Goal: Task Accomplishment & Management: Manage account settings

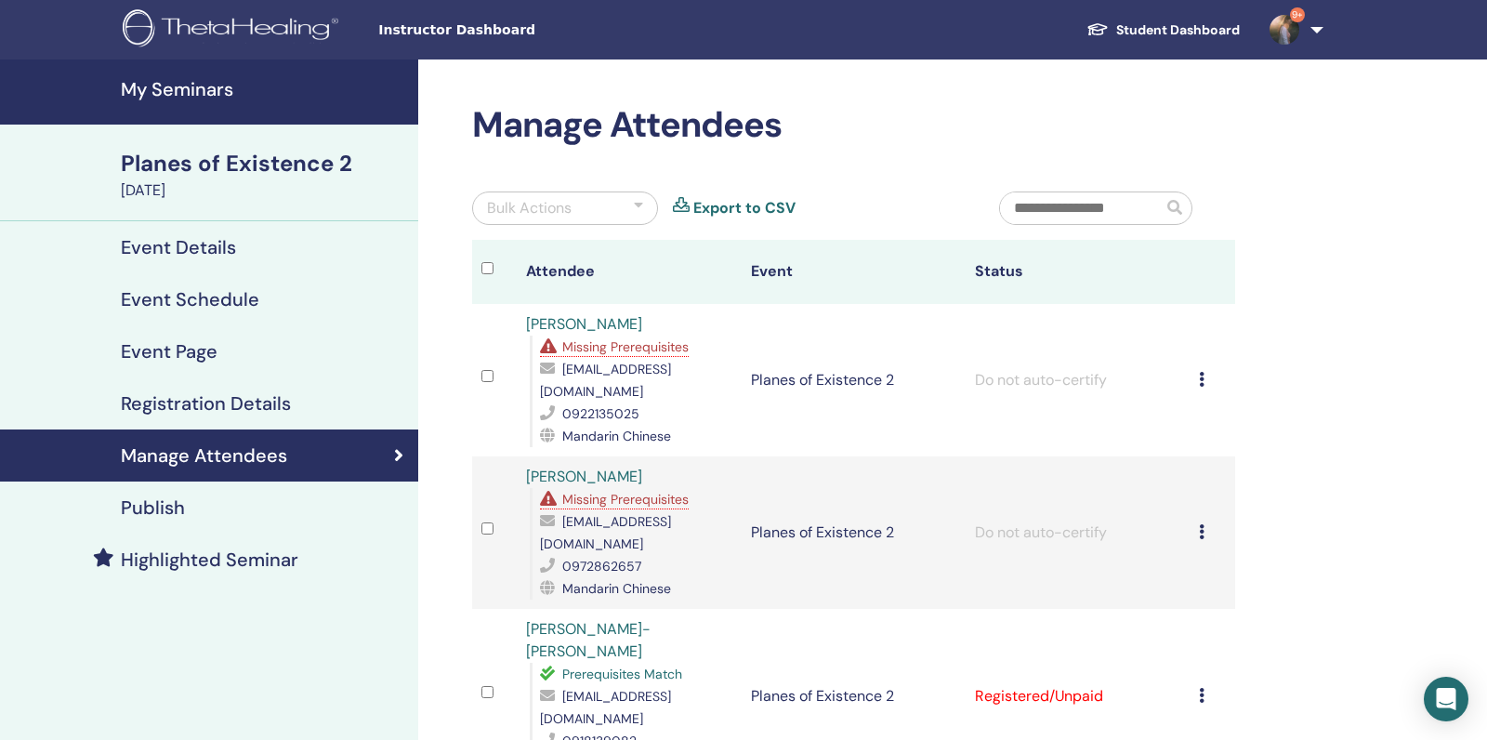
click at [610, 343] on span "Missing Prerequisites" at bounding box center [625, 346] width 126 height 17
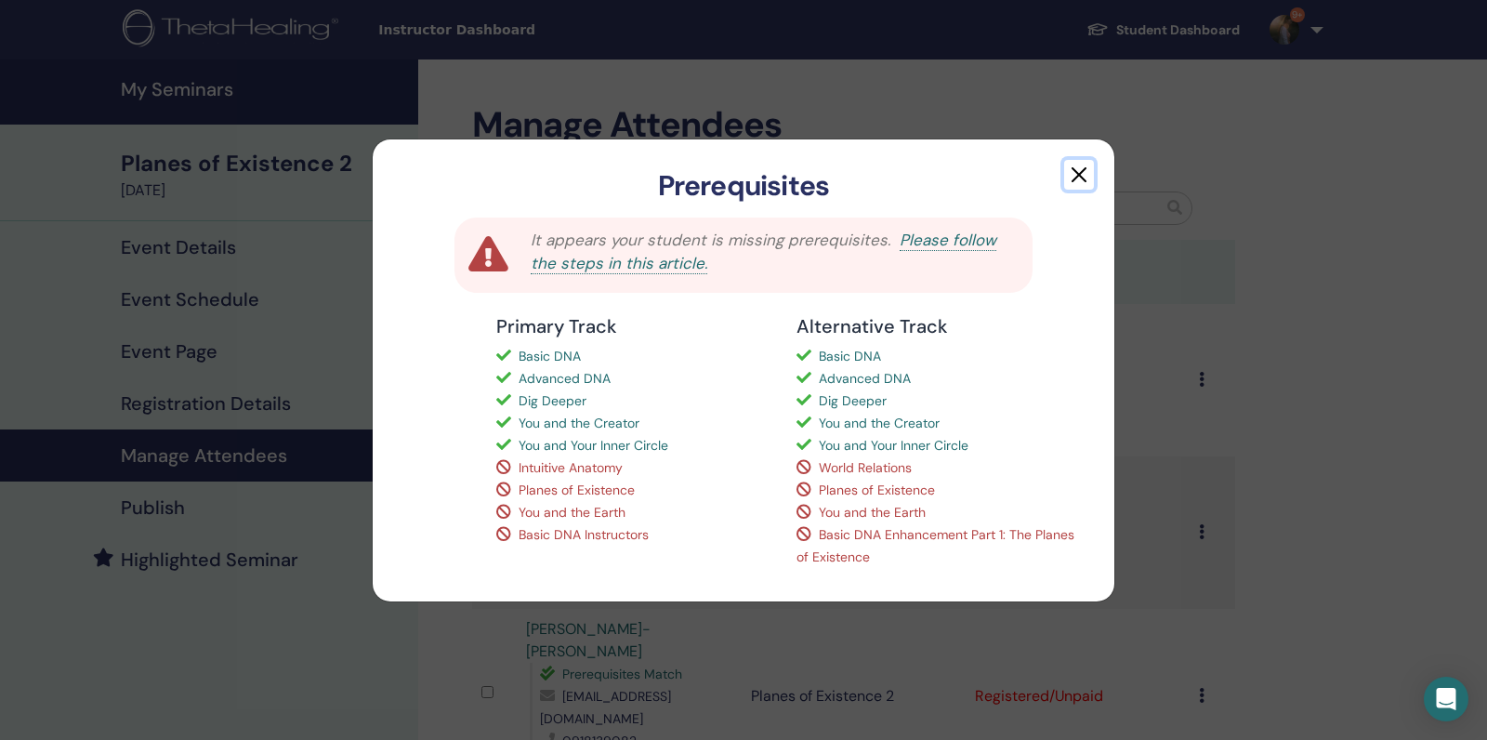
click at [1078, 180] on button "button" at bounding box center [1079, 175] width 30 height 30
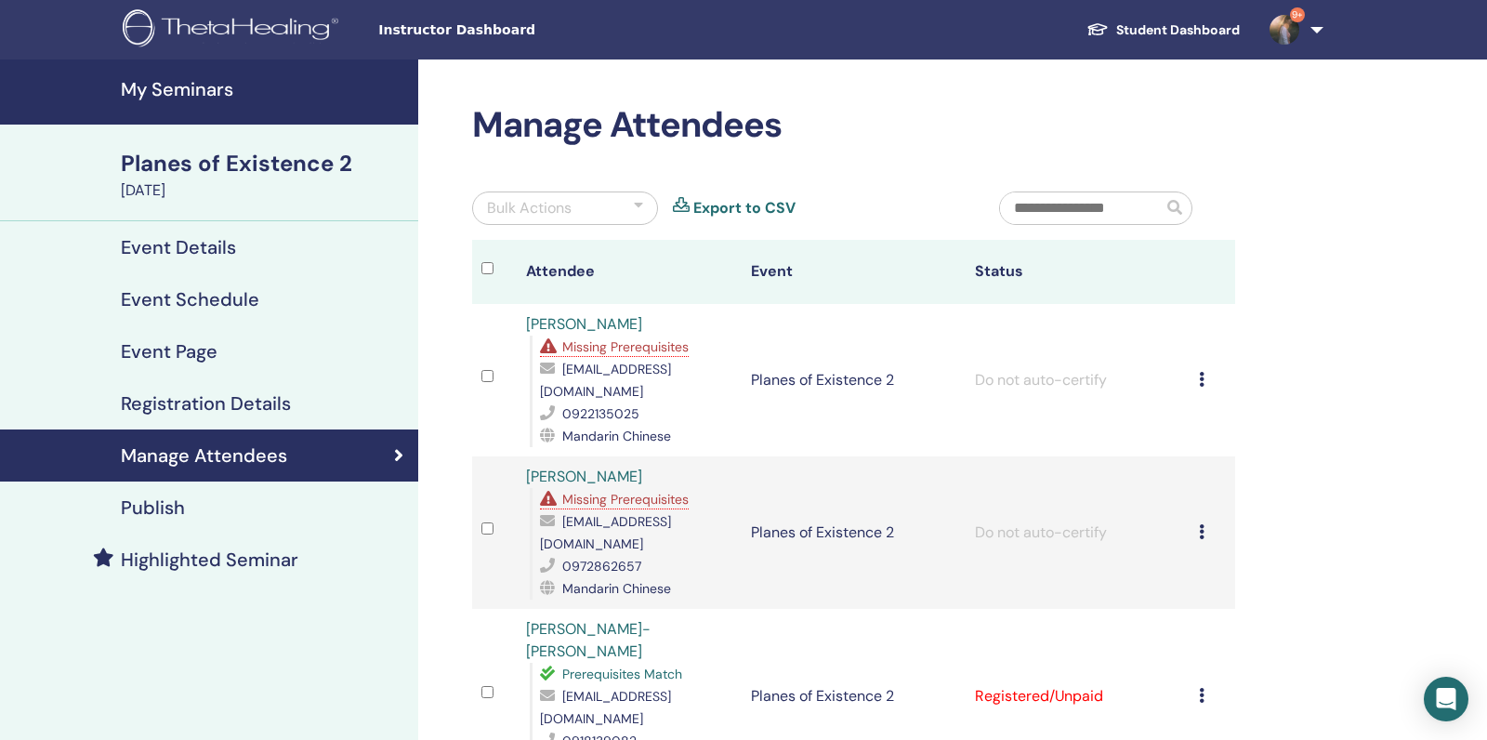
scroll to position [26, 0]
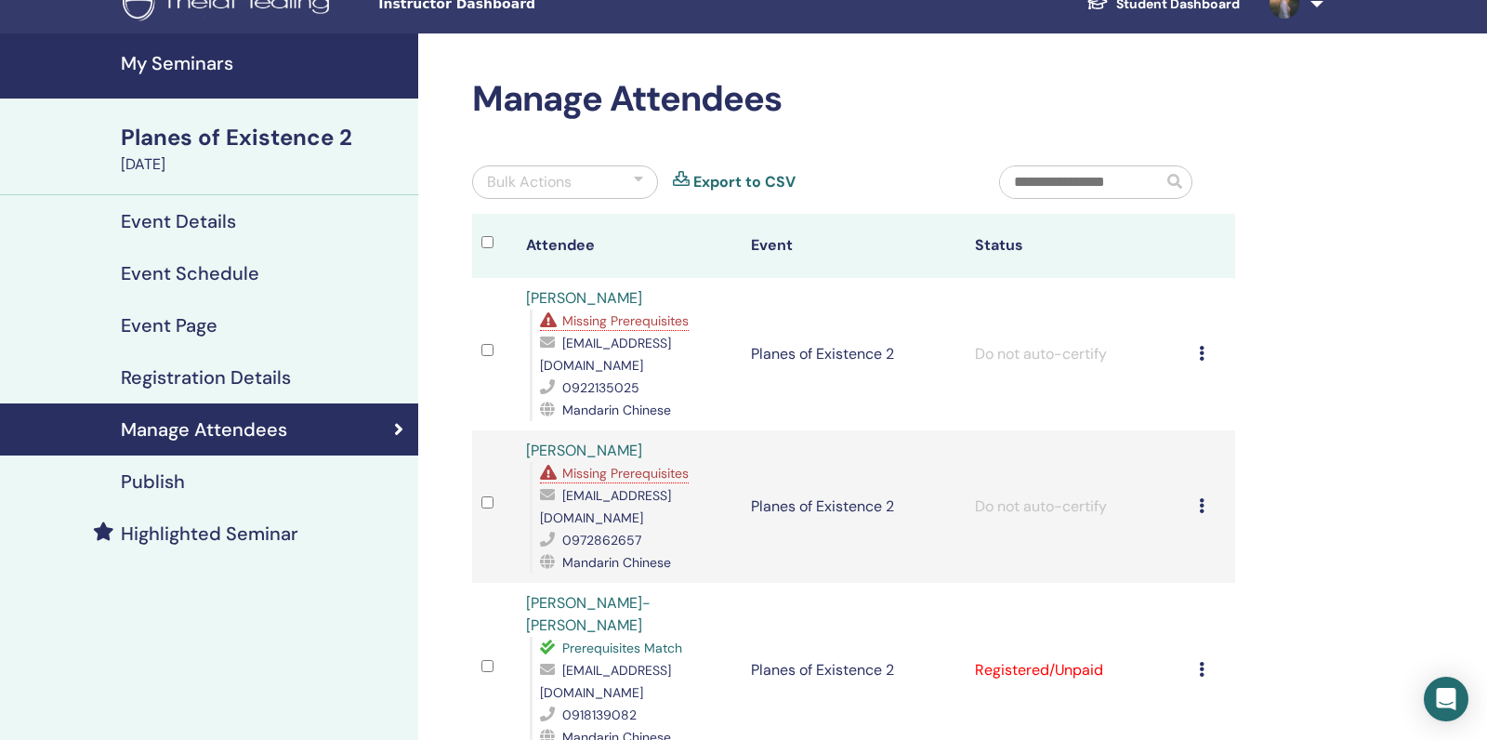
click at [664, 465] on span "Missing Prerequisites" at bounding box center [625, 473] width 126 height 17
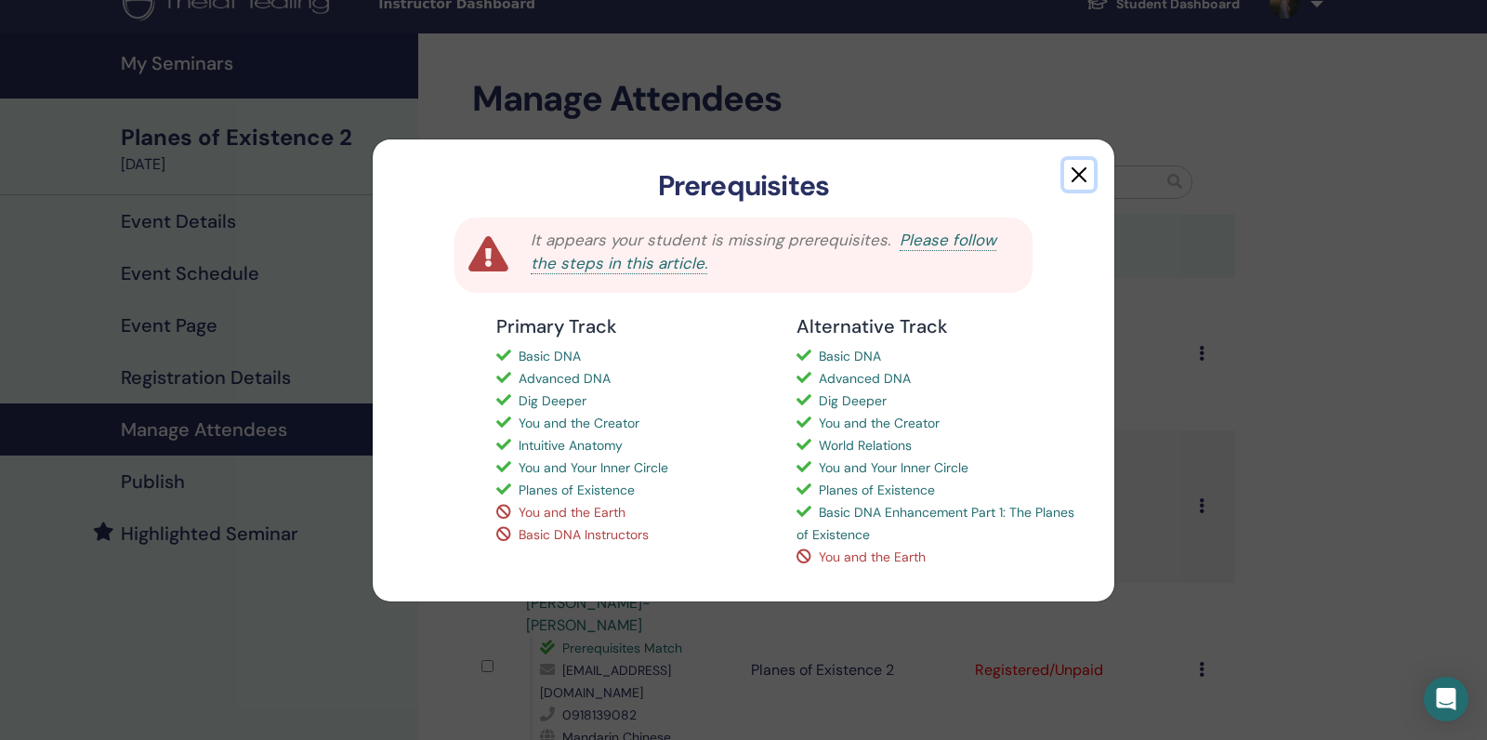
click at [1079, 181] on button "button" at bounding box center [1079, 175] width 30 height 30
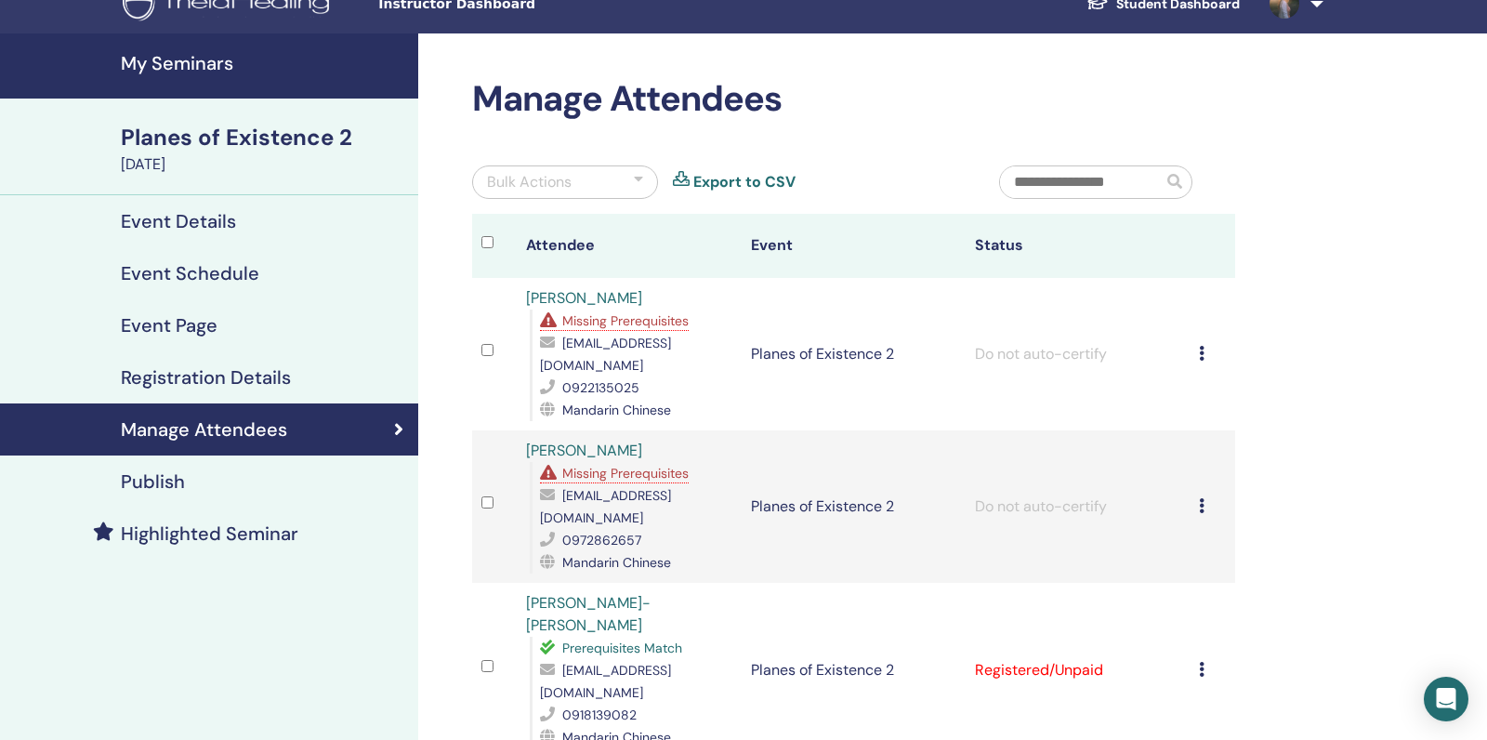
scroll to position [0, 0]
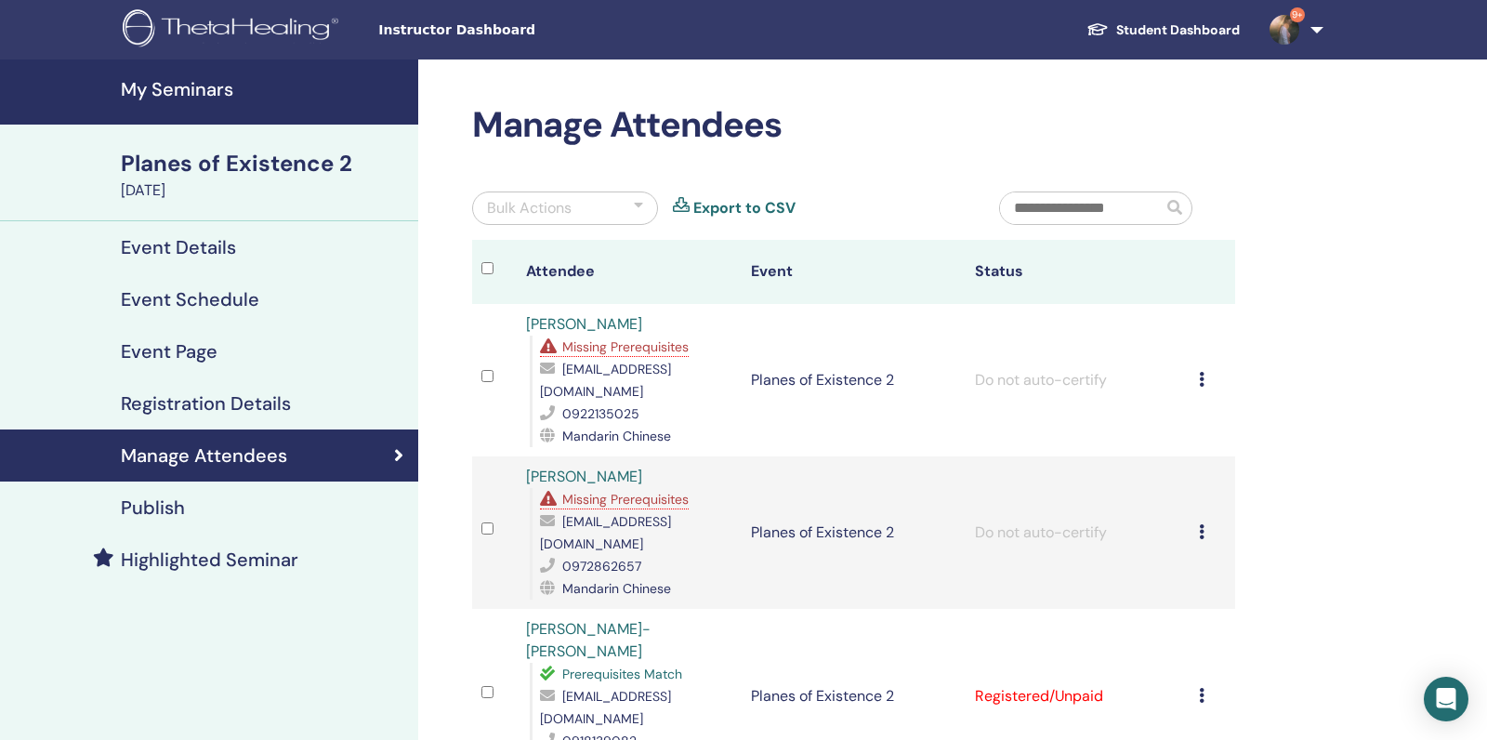
click at [205, 112] on link "My Seminars" at bounding box center [209, 91] width 418 height 65
